Goal: Task Accomplishment & Management: Manage account settings

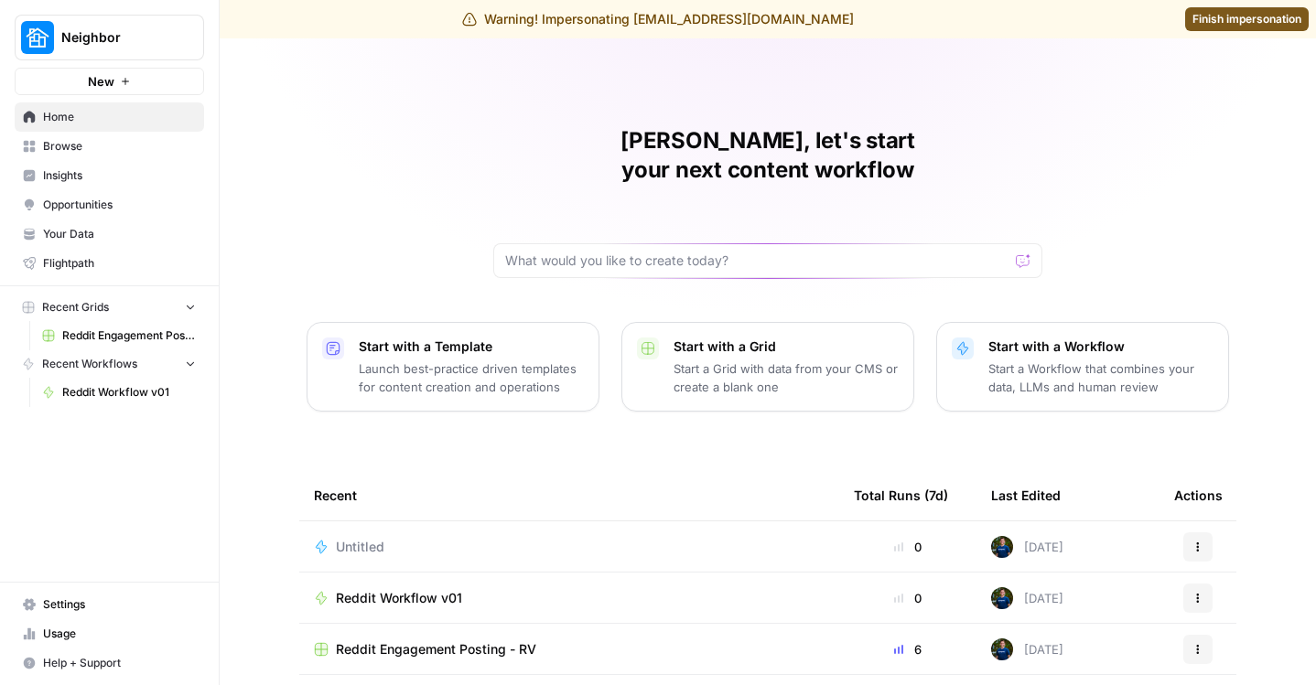
click at [65, 620] on link "Usage" at bounding box center [109, 634] width 189 height 29
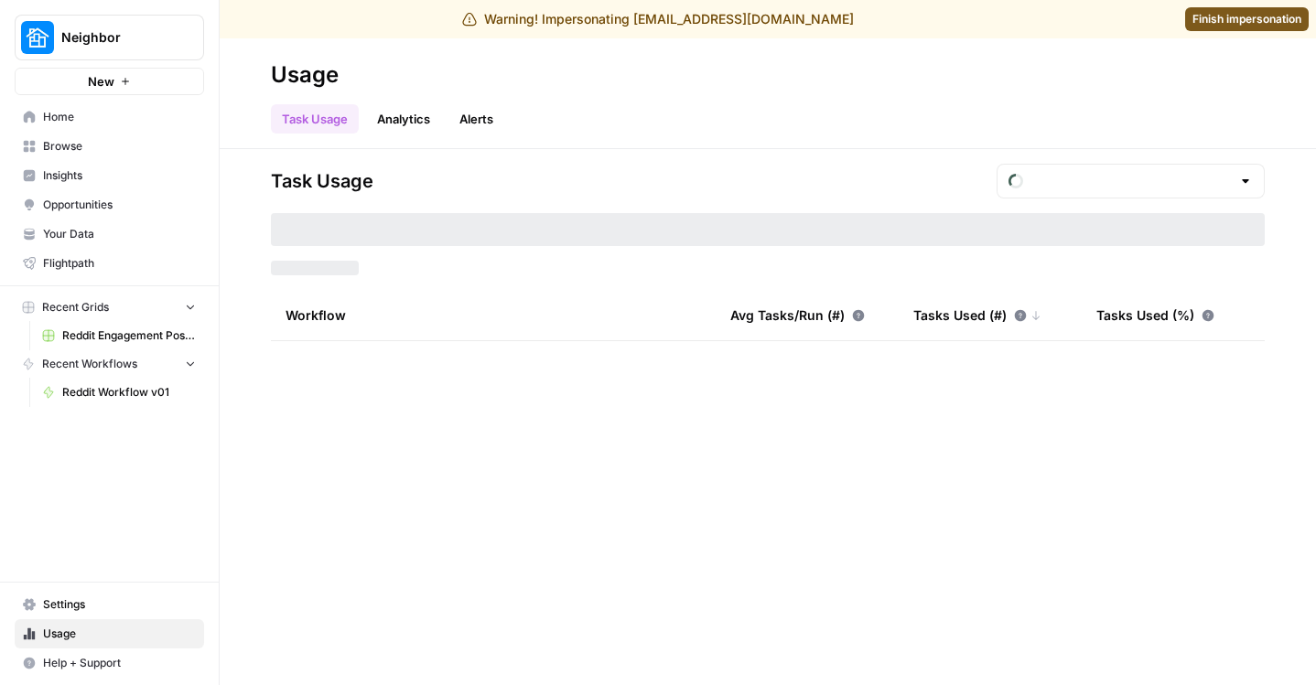
click at [60, 608] on span "Settings" at bounding box center [119, 605] width 153 height 16
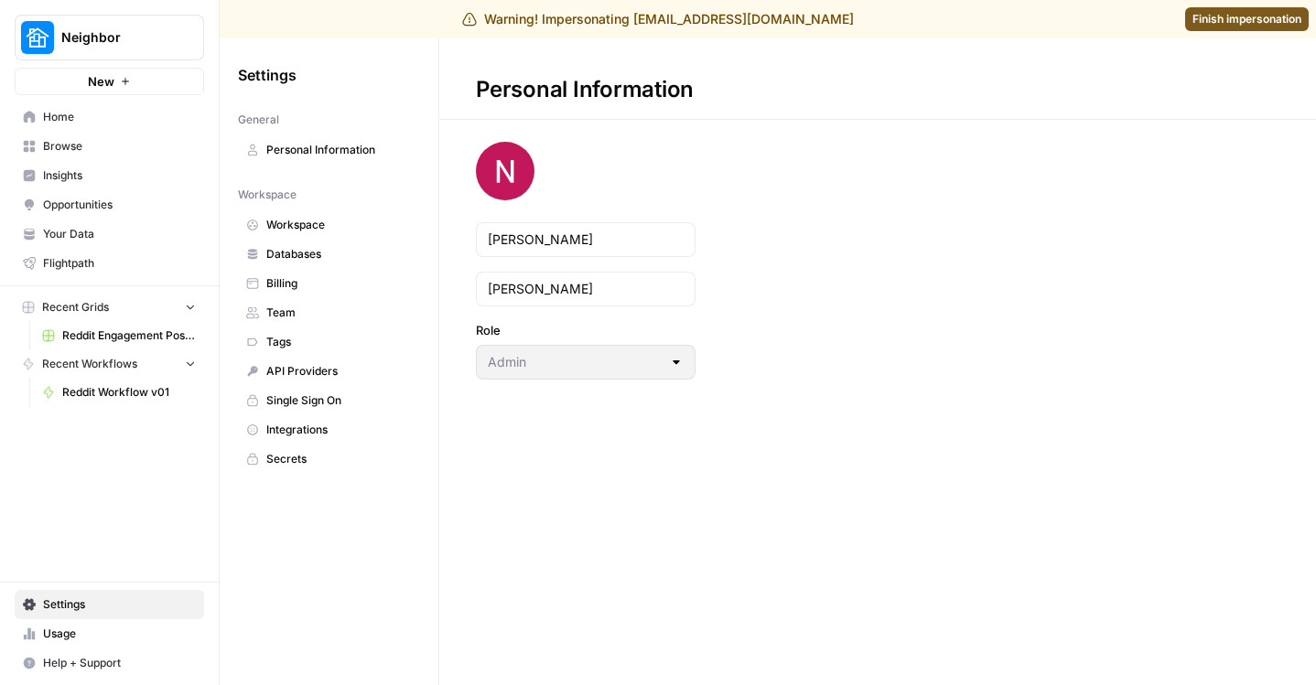
click at [286, 317] on span "Team" at bounding box center [339, 313] width 146 height 16
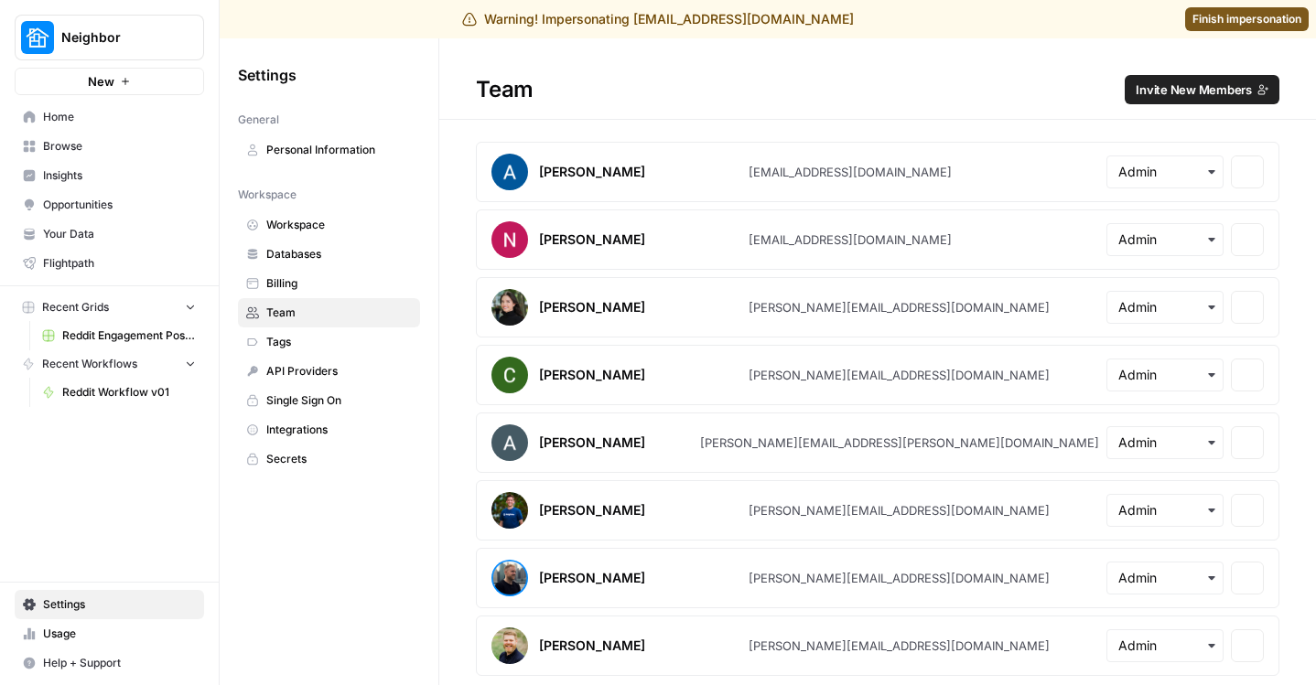
click at [1196, 82] on span "Invite New Members" at bounding box center [1194, 90] width 116 height 18
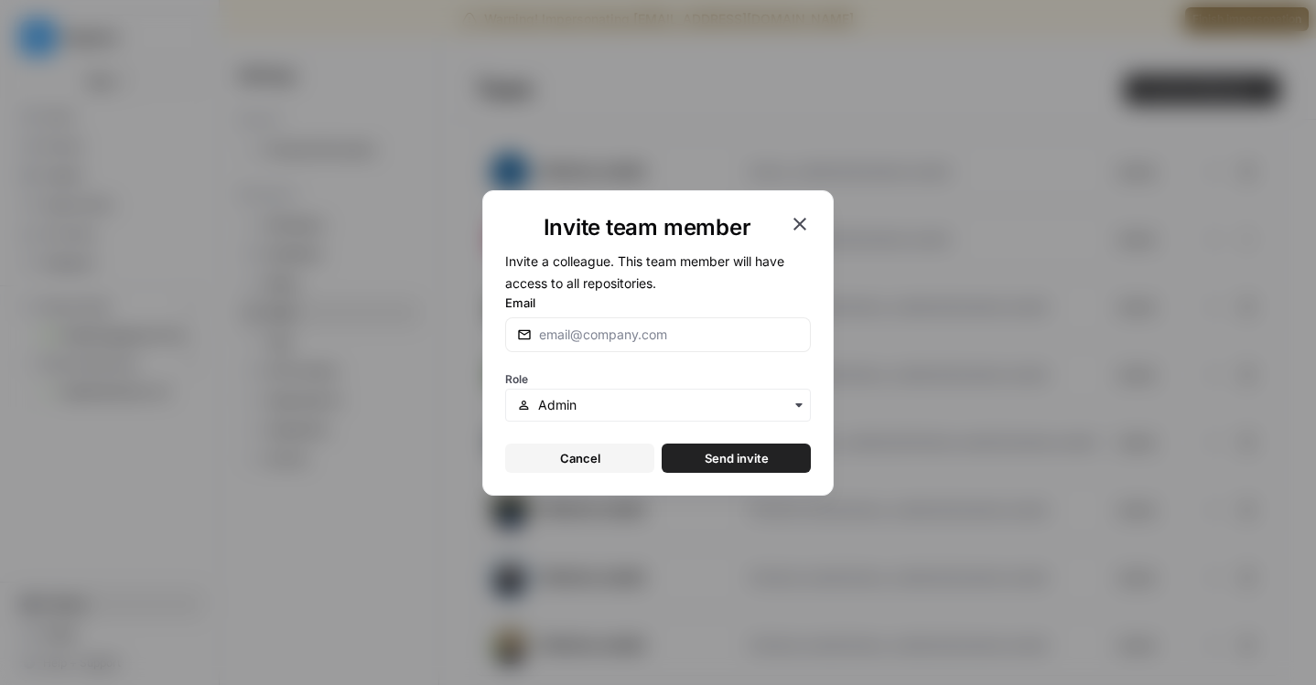
click at [585, 361] on form "Invite a colleague. This team member will have access to all repositories. Emai…" at bounding box center [658, 361] width 306 height 223
click at [570, 321] on div at bounding box center [658, 335] width 306 height 35
type input "[PERSON_NAME][EMAIL_ADDRESS][DOMAIN_NAME]"
click at [726, 470] on button "Send invite" at bounding box center [736, 458] width 149 height 29
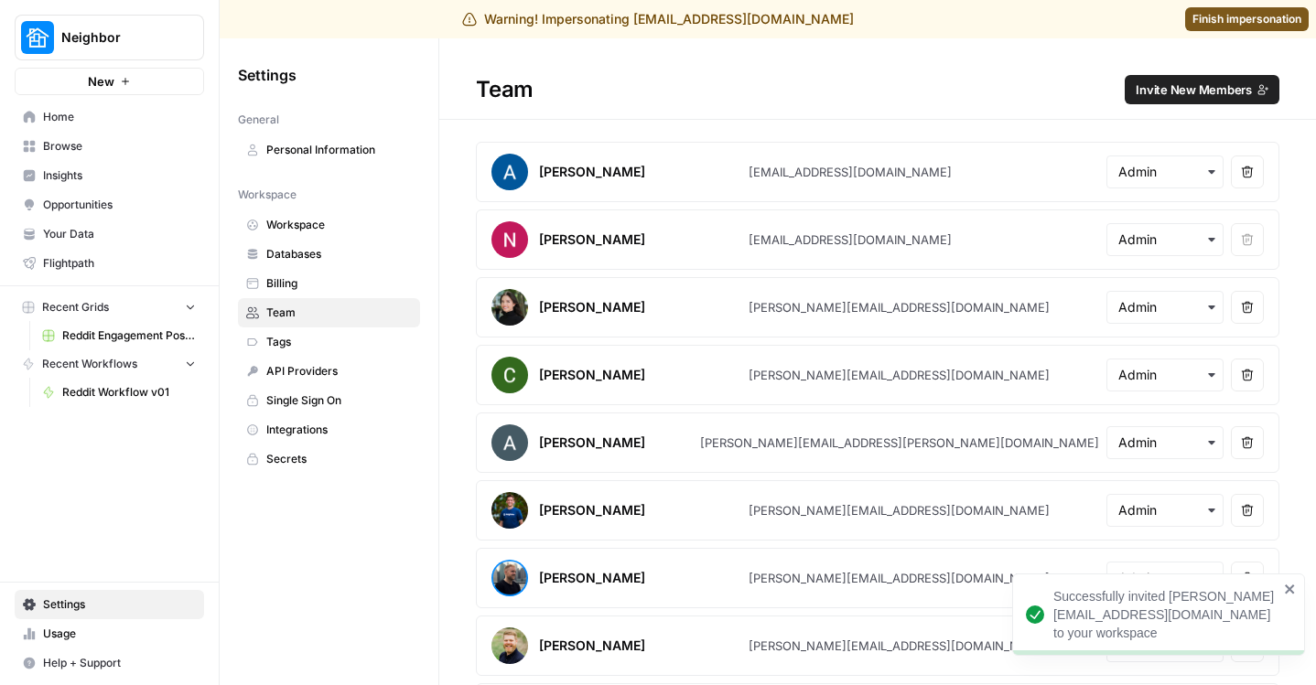
click at [1202, 32] on div "Warning! Impersonating [EMAIL_ADDRESS][DOMAIN_NAME] Finish impersonation" at bounding box center [658, 19] width 1316 height 38
click at [1202, 27] on link "Finish impersonation" at bounding box center [1247, 19] width 124 height 24
